Goal: Transaction & Acquisition: Purchase product/service

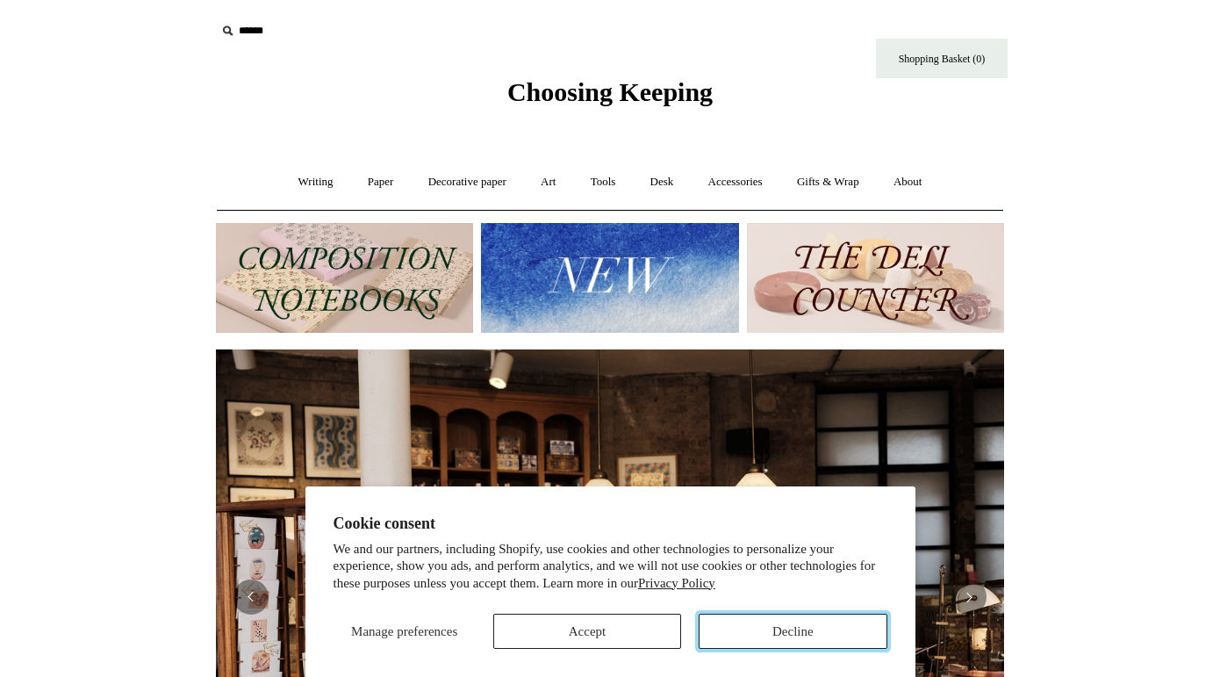
click at [786, 634] on button "Decline" at bounding box center [793, 631] width 188 height 35
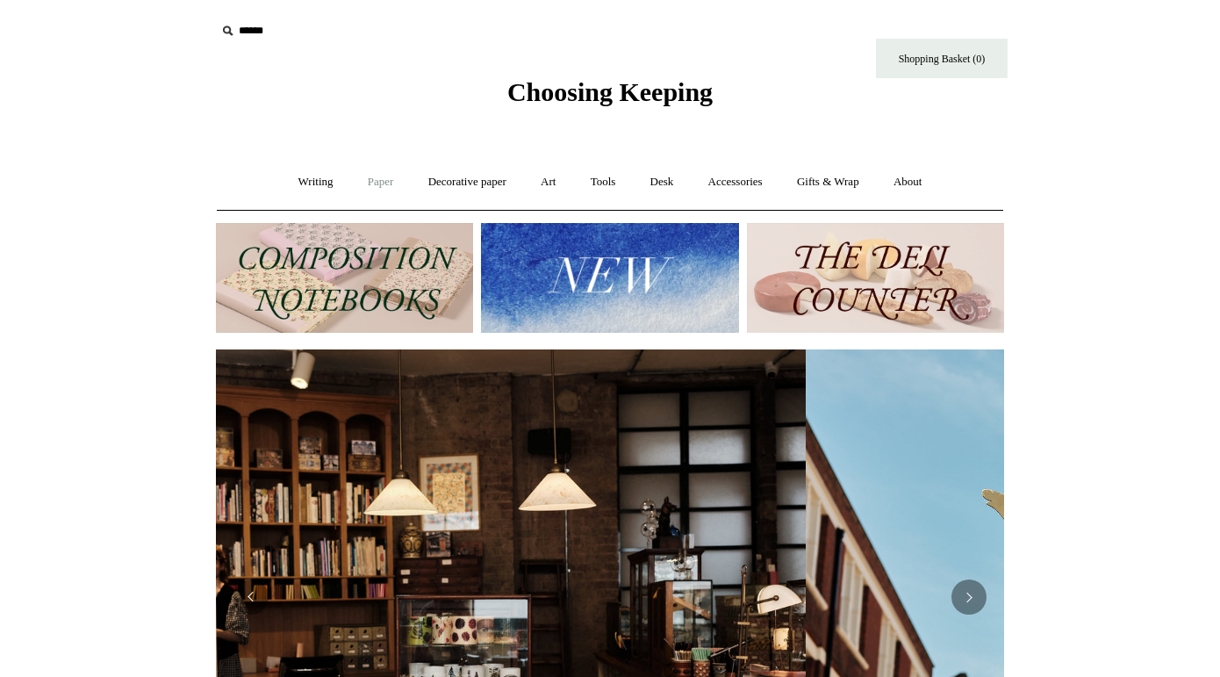
click at [372, 176] on link "Paper +" at bounding box center [381, 182] width 58 height 47
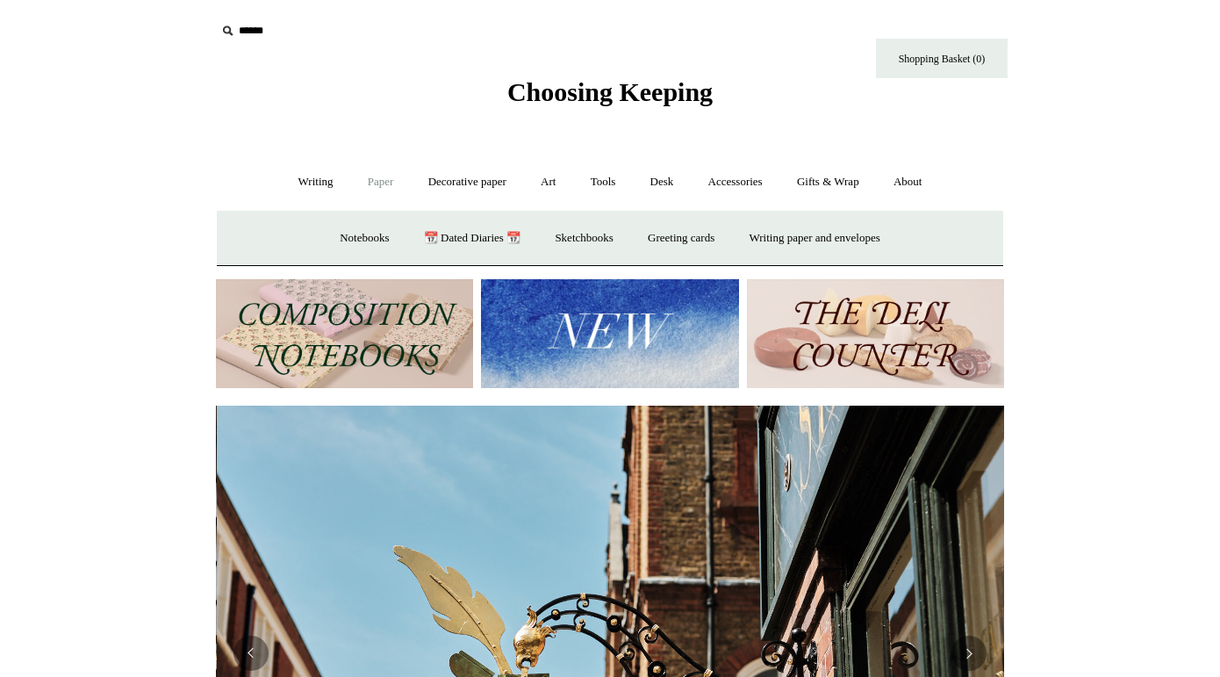
scroll to position [0, 788]
click at [313, 185] on link "Writing +" at bounding box center [316, 182] width 67 height 47
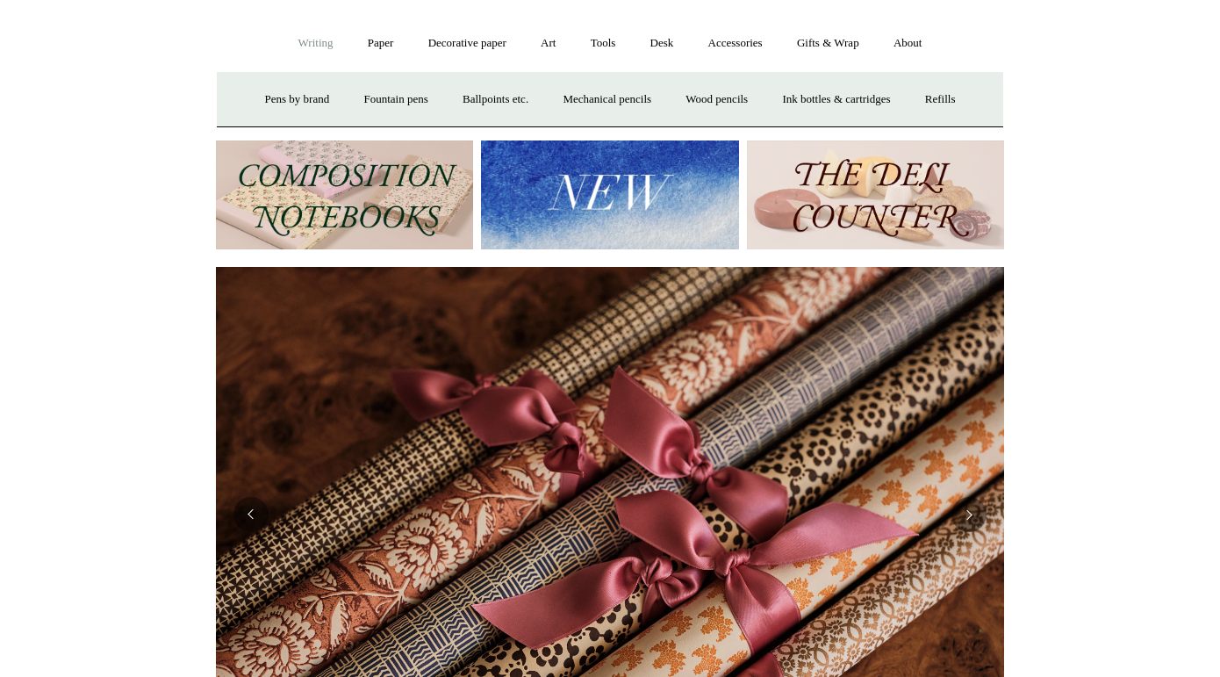
scroll to position [0, 0]
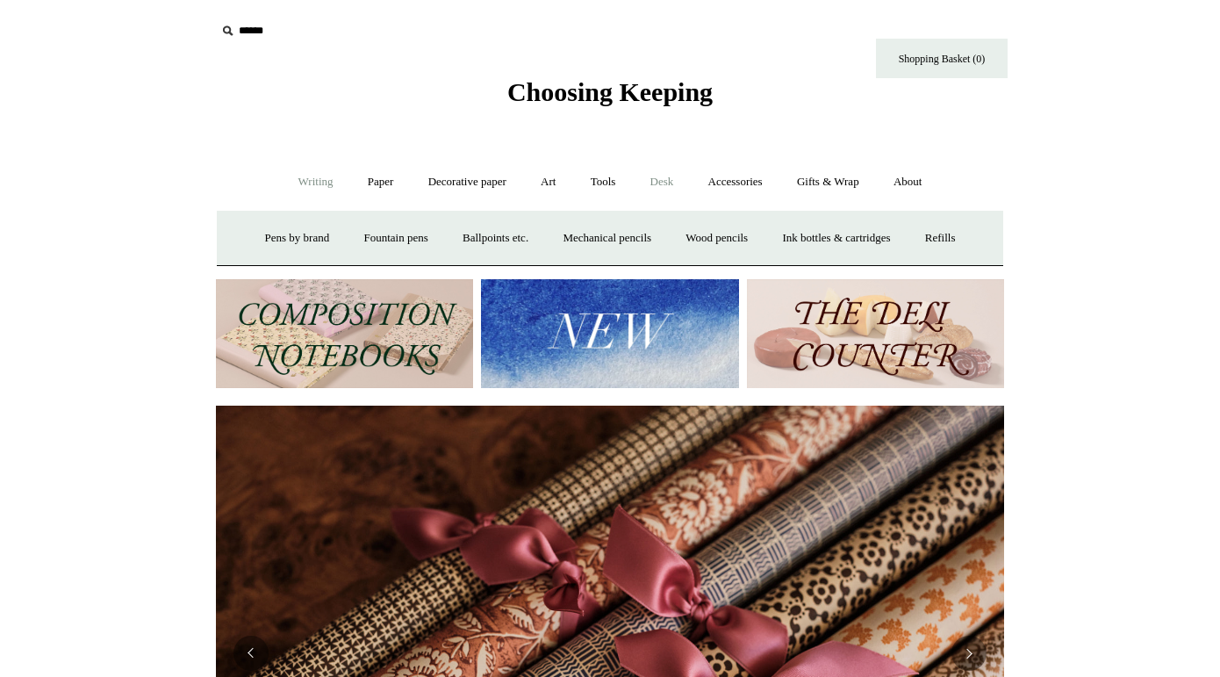
click at [672, 183] on link "Desk +" at bounding box center [662, 182] width 55 height 47
click at [742, 176] on link "Accessories +" at bounding box center [736, 182] width 86 height 47
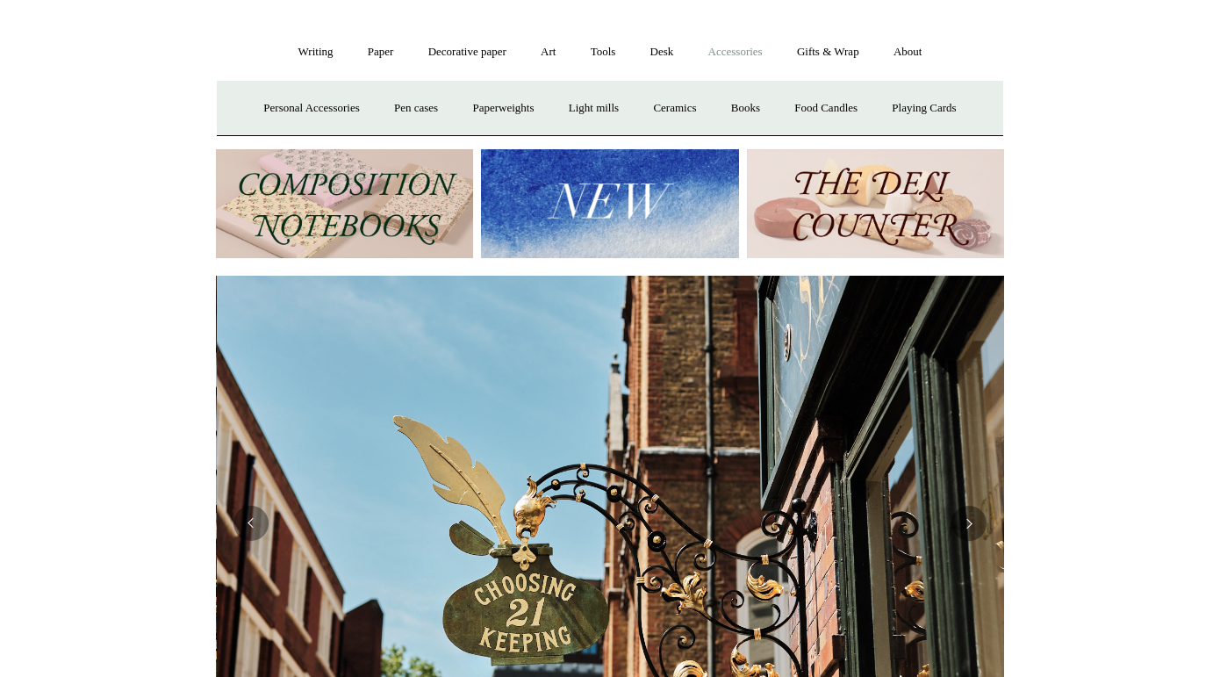
scroll to position [0, 788]
click at [621, 221] on img at bounding box center [609, 204] width 257 height 110
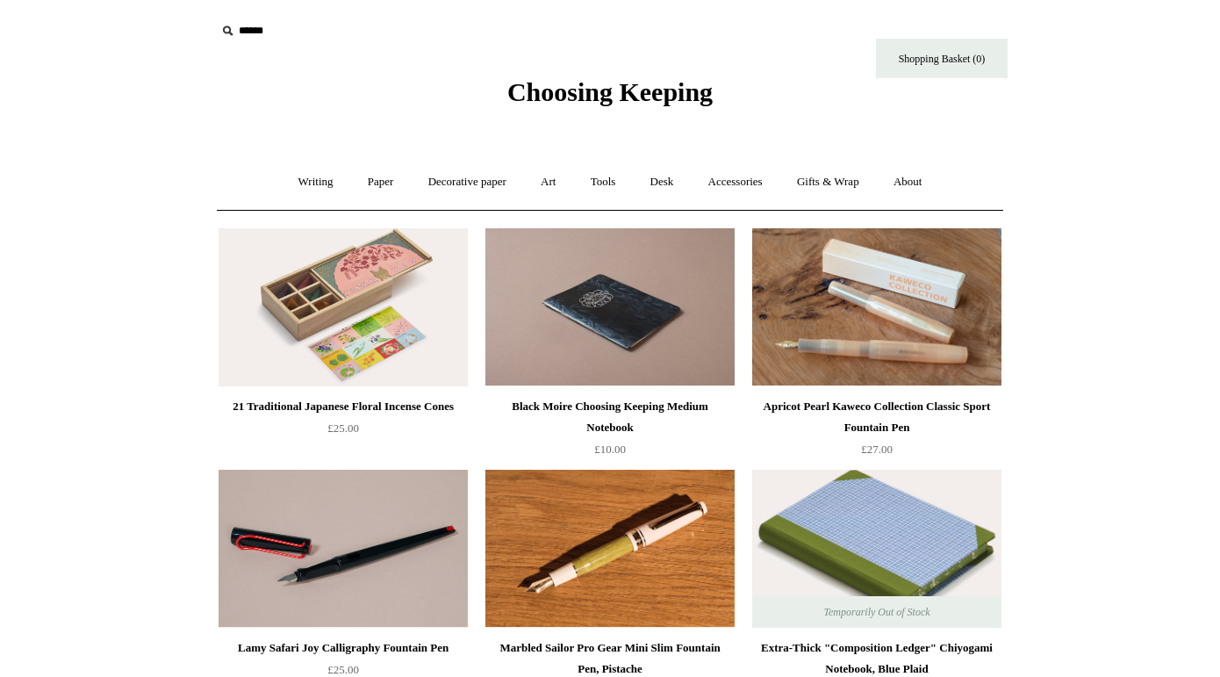
click at [925, 398] on div "Apricot Pearl Kaweco Collection Classic Sport Fountain Pen" at bounding box center [877, 417] width 241 height 42
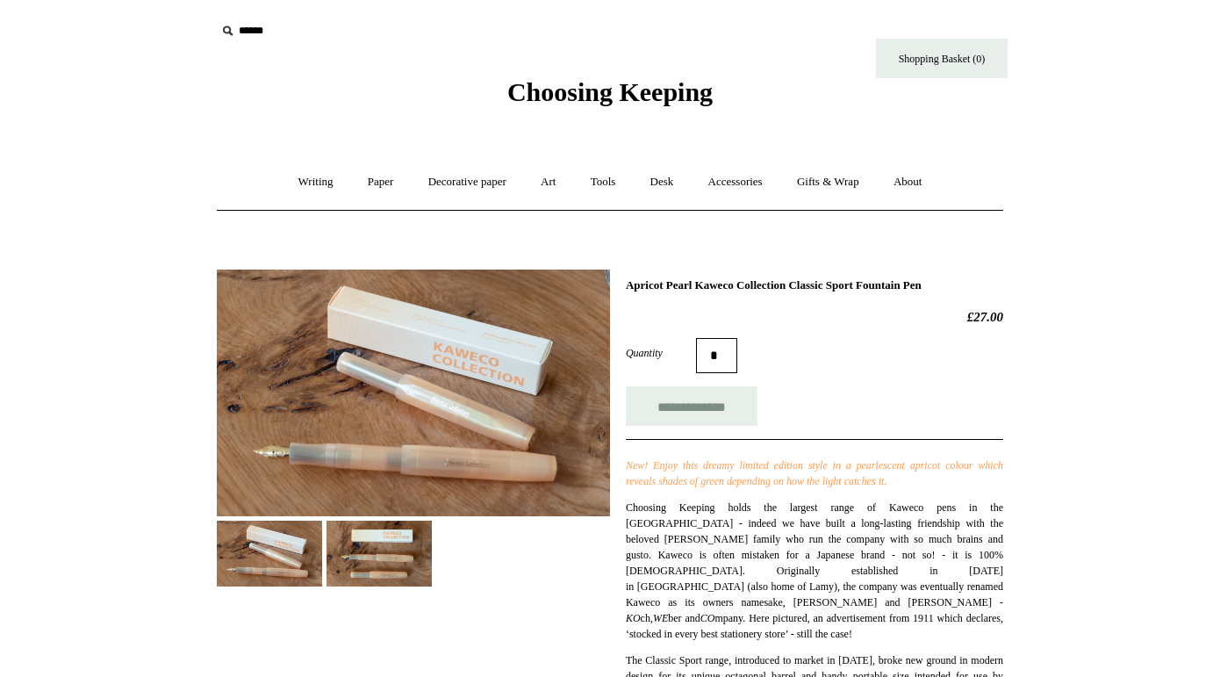
click at [407, 553] on img at bounding box center [379, 554] width 105 height 66
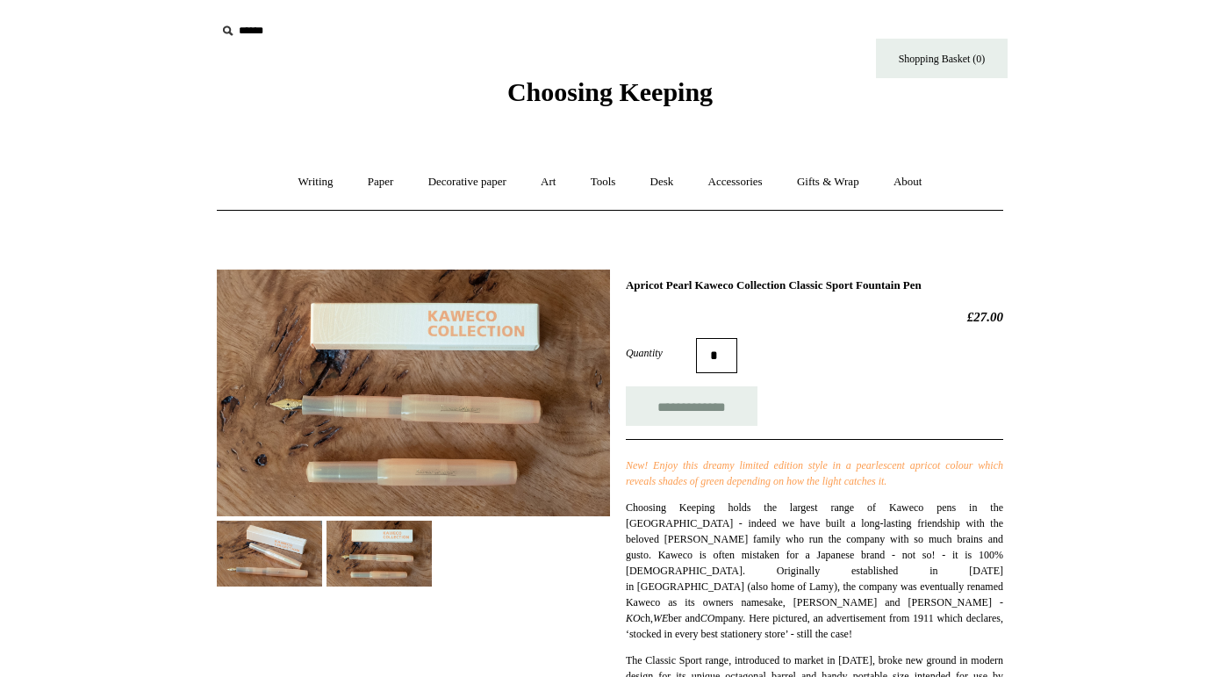
click at [280, 556] on img at bounding box center [269, 554] width 105 height 66
